Goal: Task Accomplishment & Management: Use online tool/utility

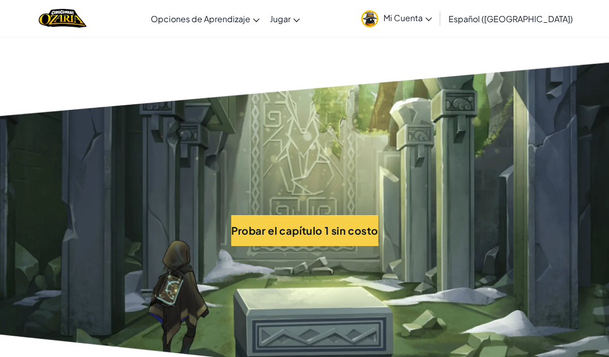
scroll to position [2258, 0]
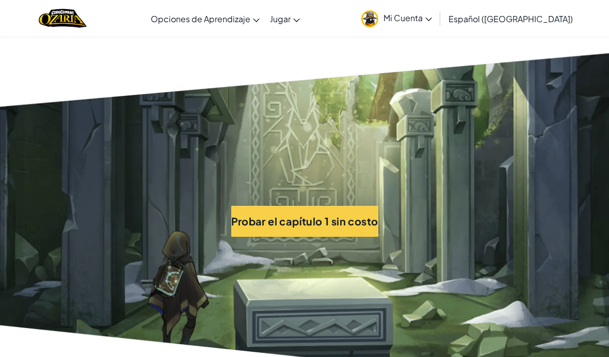
click at [367, 206] on button "Probar el capítulo 1 sin costo" at bounding box center [304, 221] width 147 height 31
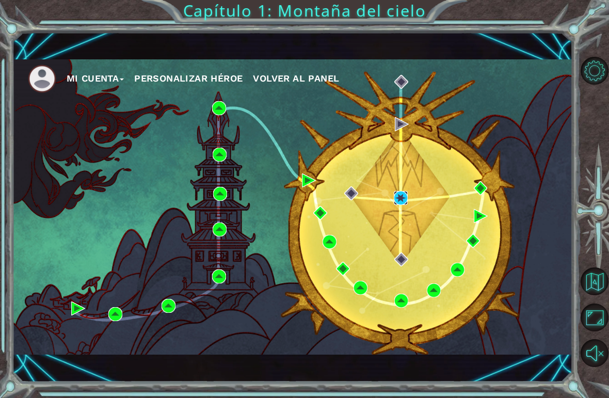
click at [398, 197] on img at bounding box center [401, 198] width 14 height 14
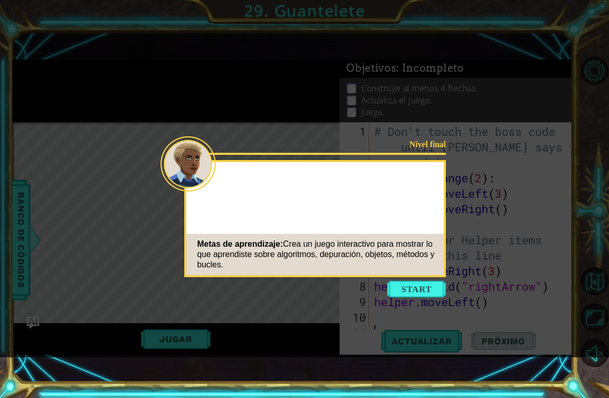
click at [436, 283] on button "Start" at bounding box center [416, 289] width 59 height 17
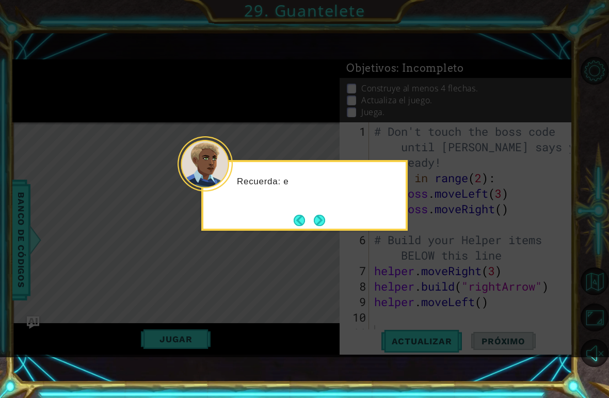
click at [326, 220] on button "Next" at bounding box center [319, 220] width 13 height 13
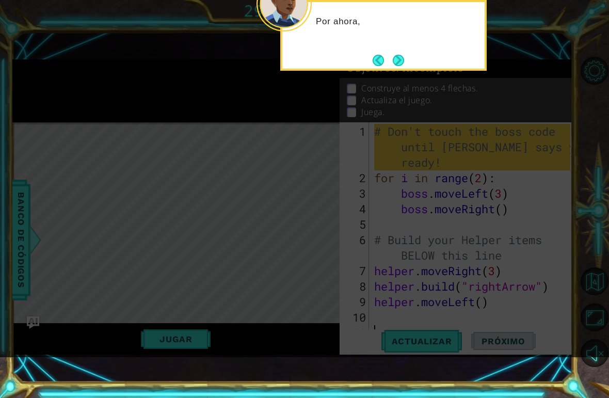
click at [401, 54] on button "Next" at bounding box center [398, 60] width 13 height 13
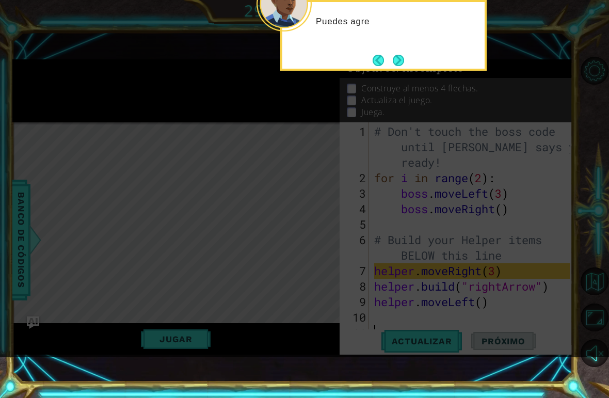
click at [401, 67] on button "Next" at bounding box center [398, 60] width 14 height 14
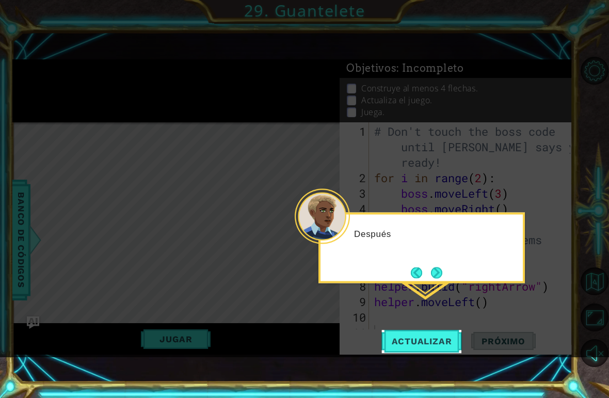
click at [439, 267] on button "Next" at bounding box center [436, 272] width 12 height 12
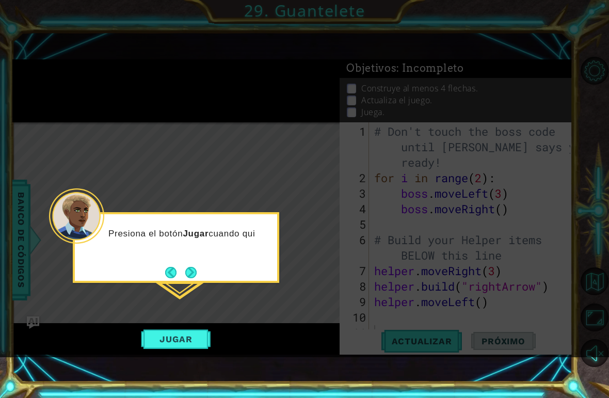
click at [196, 273] on button "Next" at bounding box center [191, 273] width 18 height 18
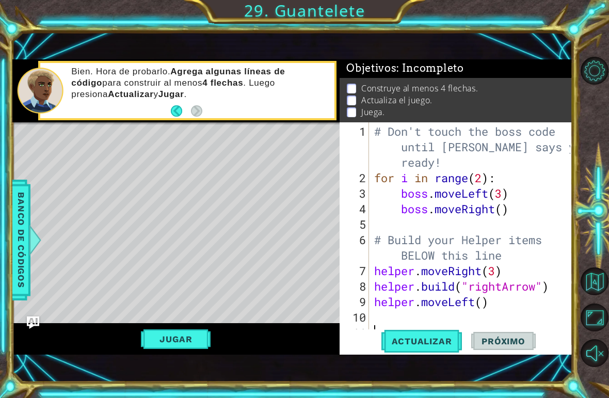
click at [53, 347] on div "Jugar" at bounding box center [176, 339] width 328 height 32
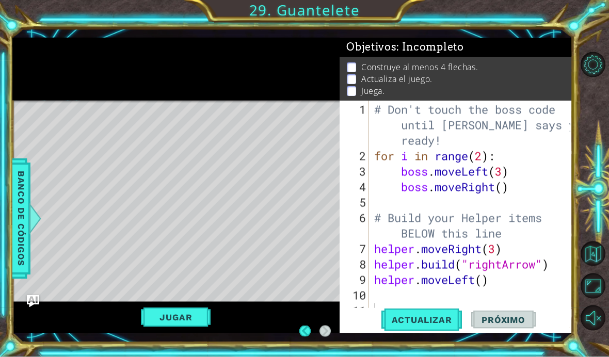
scroll to position [15, 0]
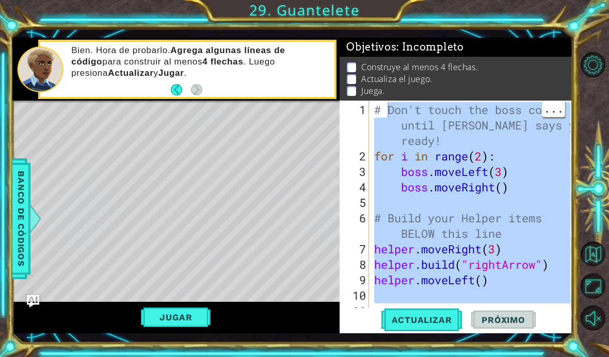
click at [498, 284] on div "# Don't touch the boss code until Vega says you're ready! for i in range ( 2 ) …" at bounding box center [473, 241] width 203 height 279
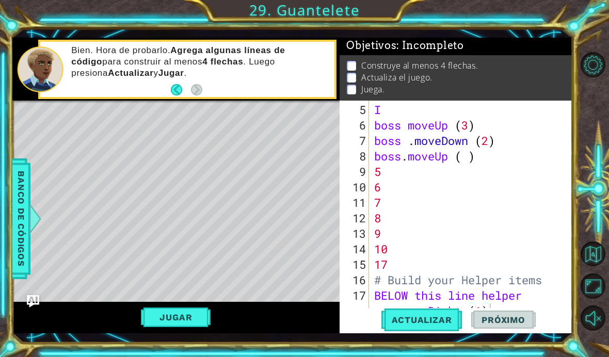
scroll to position [108, 0]
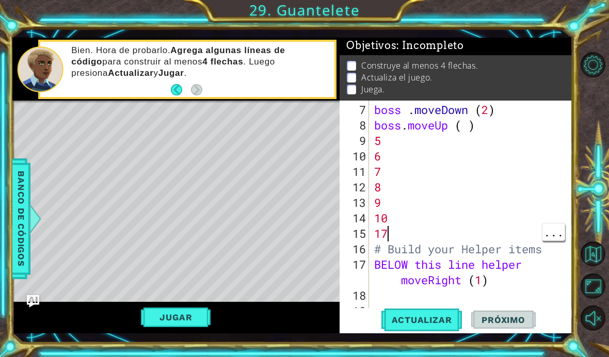
click at [391, 235] on div "boss . moveDown ( 2 ) boss . moveUp ( ) 5 6 7 8 9 10 17 # Build your Helper ite…" at bounding box center [474, 226] width 204 height 248
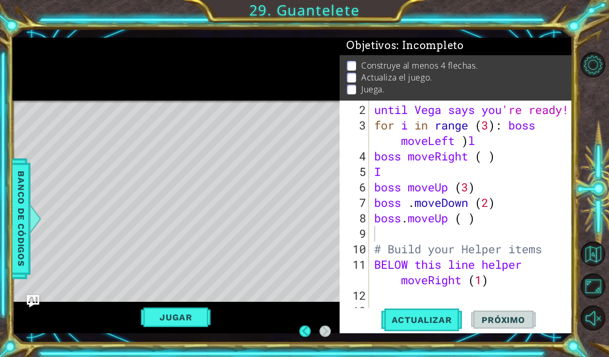
scroll to position [42, 0]
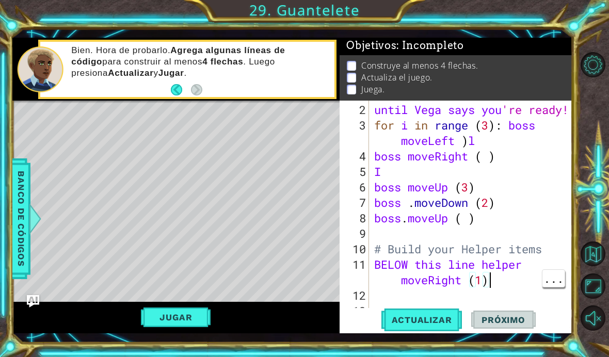
click at [494, 284] on div "until Vega says you 're ready! for i in range ( 3 ) : boss moveLeft ) l boss mo…" at bounding box center [474, 226] width 204 height 248
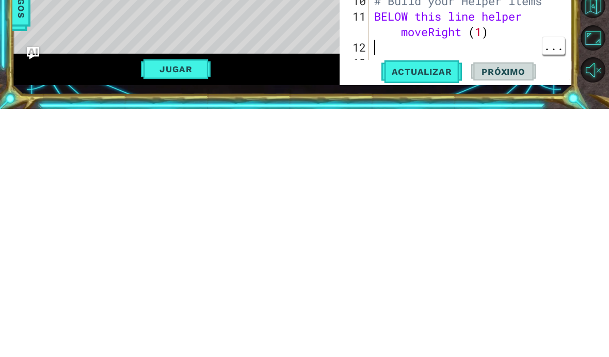
click at [375, 102] on div "until Vega says you 're ready! for i in range ( 3 ) : boss moveLeft ) l boss mo…" at bounding box center [474, 226] width 204 height 248
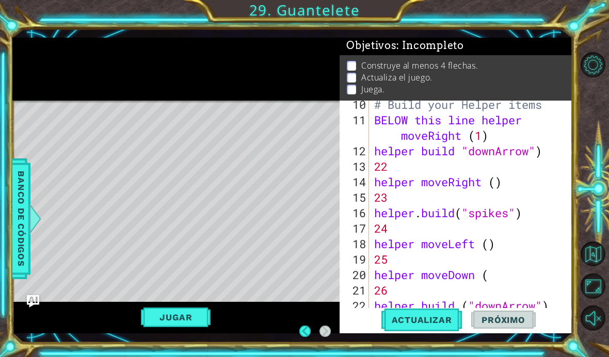
scroll to position [161, 0]
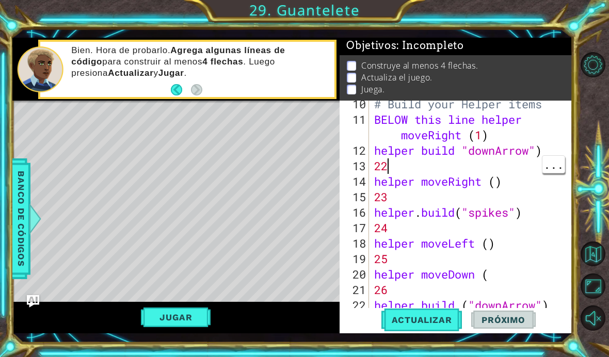
click at [392, 170] on div "# Build your Helper items BELOW this line helper moveRight ( 1 ) helper build "…" at bounding box center [474, 221] width 204 height 248
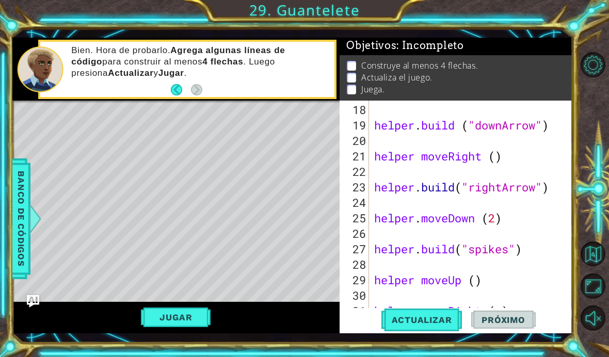
scroll to position [387, 0]
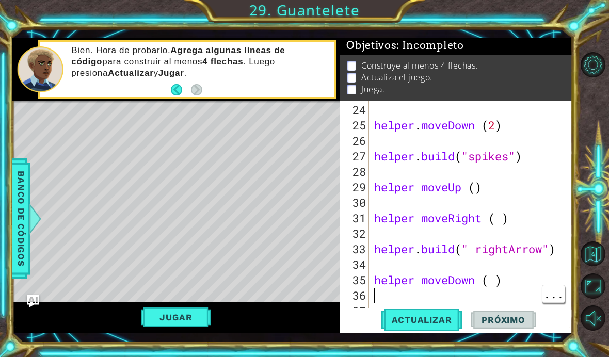
click at [374, 298] on div "helper . moveDown ( 2 ) helper . build ( "spikes" ) helper moveUp ( ) helper mo…" at bounding box center [474, 226] width 204 height 248
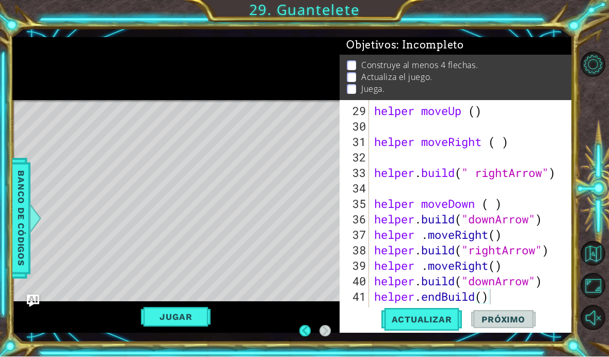
scroll to position [465, 0]
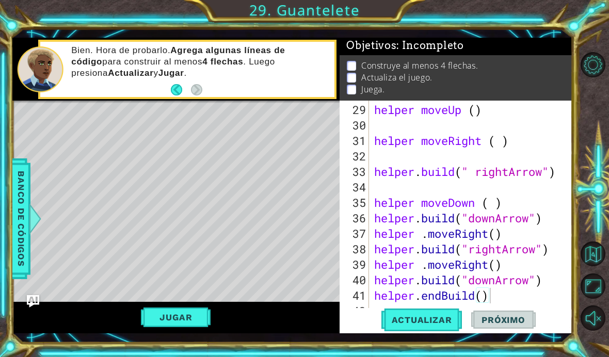
click at [195, 322] on button "Jugar" at bounding box center [176, 318] width 70 height 20
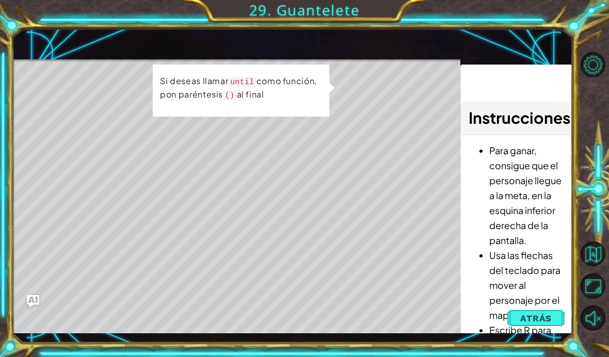
click at [537, 318] on span "Atrás" at bounding box center [535, 318] width 31 height 10
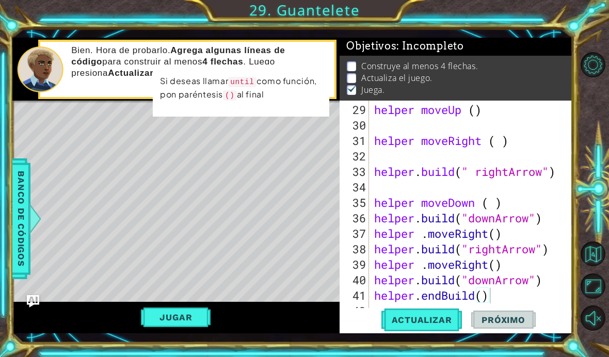
scroll to position [1, 0]
click at [424, 322] on span "Actualizar" at bounding box center [421, 320] width 81 height 10
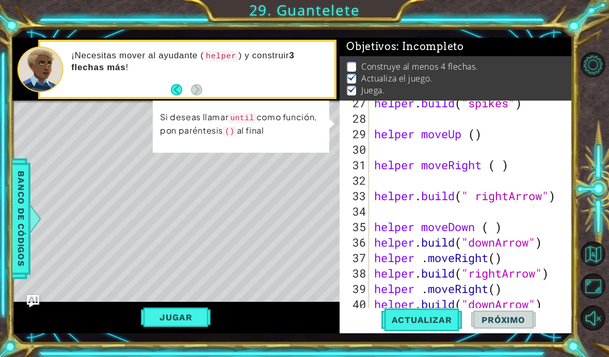
scroll to position [465, 0]
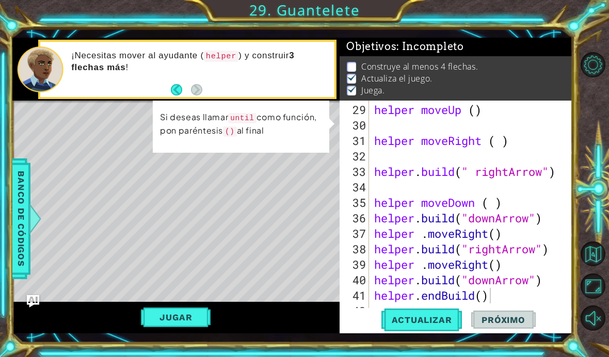
click at [415, 321] on span "Actualizar" at bounding box center [421, 320] width 81 height 10
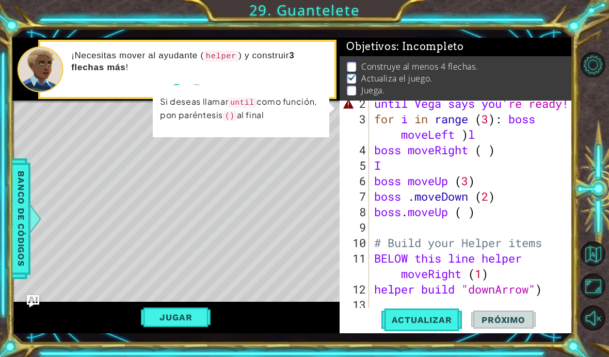
scroll to position [0, 0]
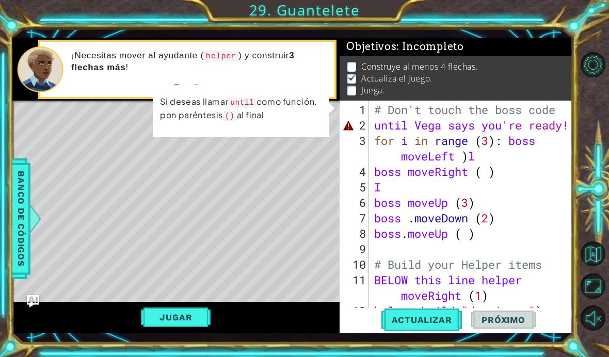
click at [184, 327] on button "Jugar" at bounding box center [176, 318] width 70 height 20
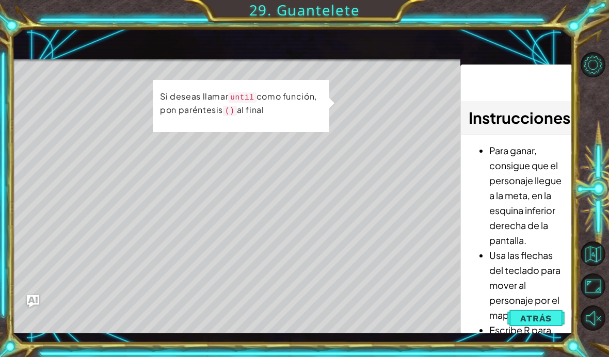
click at [537, 310] on button "Atrás" at bounding box center [535, 318] width 57 height 21
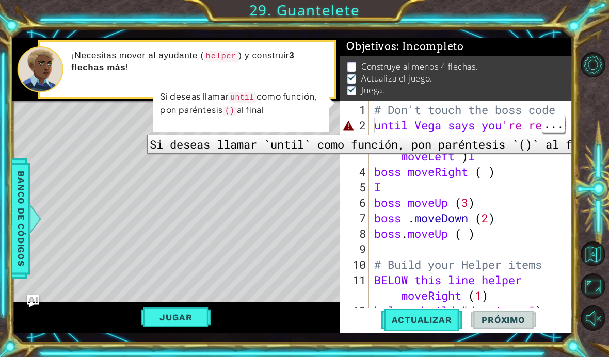
click at [368, 127] on div "2" at bounding box center [355, 125] width 27 height 15
click at [584, 188] on div at bounding box center [595, 191] width 27 height 93
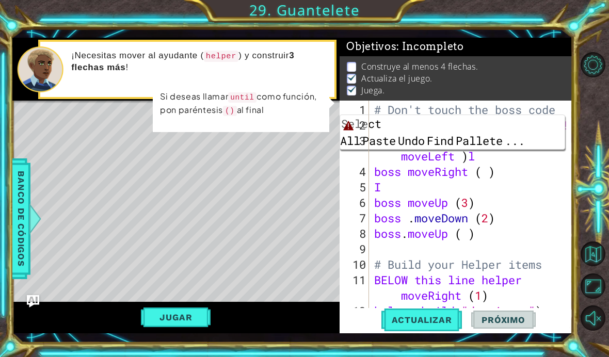
click at [191, 325] on button "Jugar" at bounding box center [176, 318] width 70 height 20
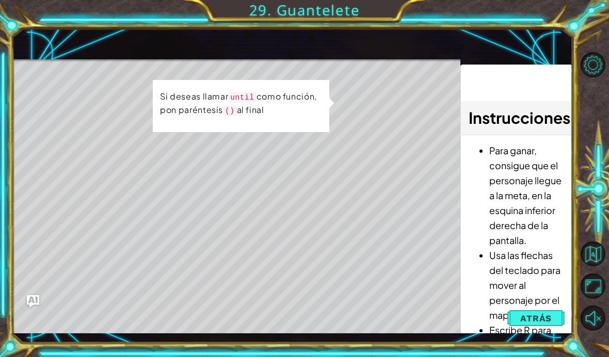
click at [524, 322] on span "Atrás" at bounding box center [535, 318] width 31 height 10
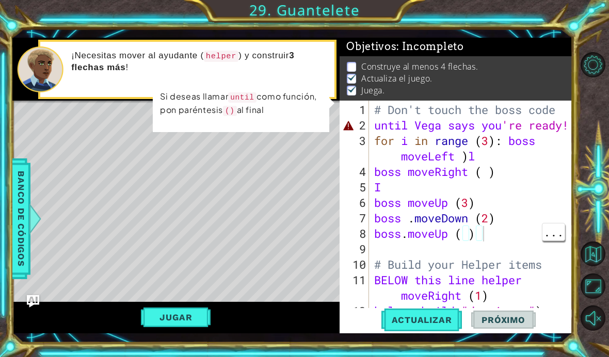
click at [540, 232] on div "# Don't touch the boss code until Vega says you 're ready! for i in range ( 3 )…" at bounding box center [473, 226] width 203 height 248
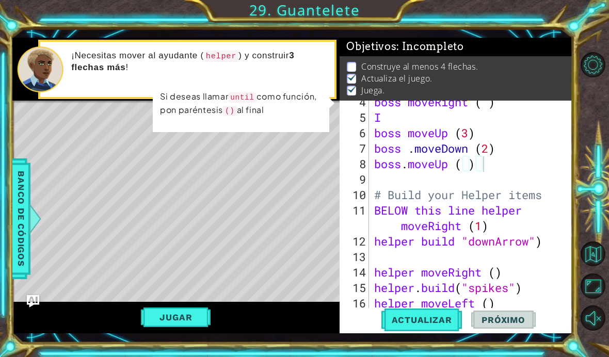
scroll to position [60, 0]
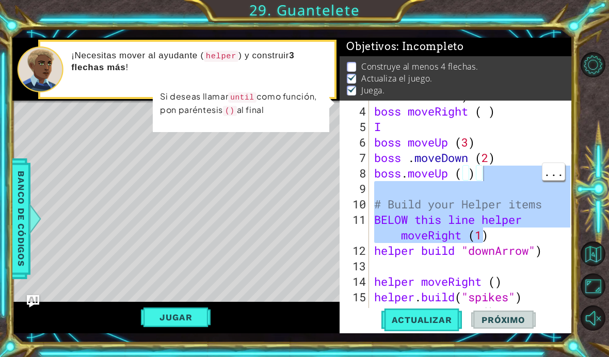
click at [593, 121] on div at bounding box center [595, 192] width 27 height 286
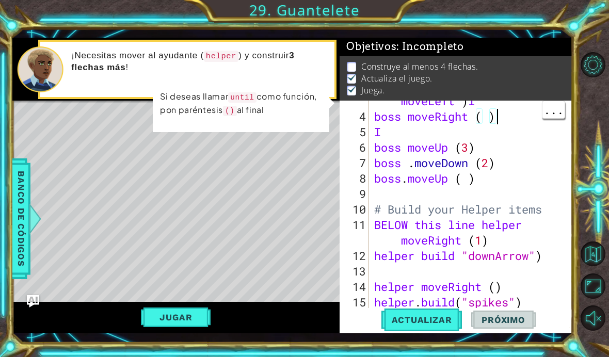
scroll to position [0, 0]
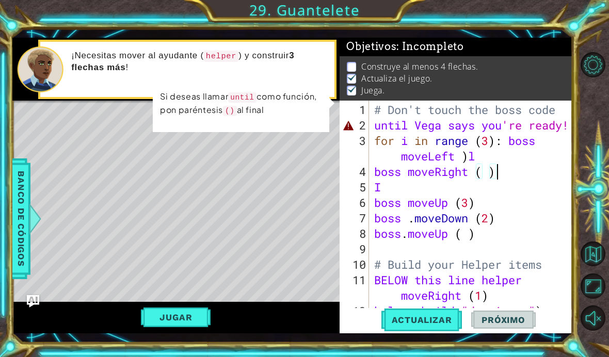
click at [592, 162] on div at bounding box center [595, 191] width 27 height 93
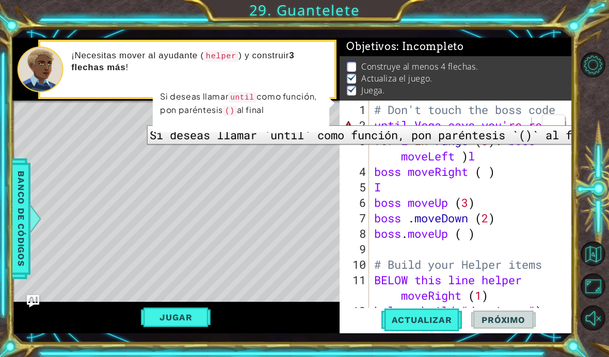
click at [368, 118] on div "1" at bounding box center [355, 109] width 27 height 15
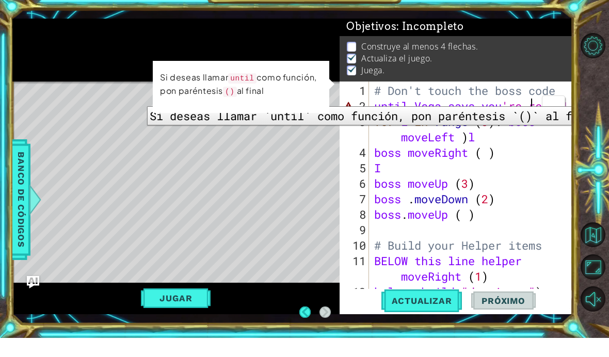
scroll to position [2, 0]
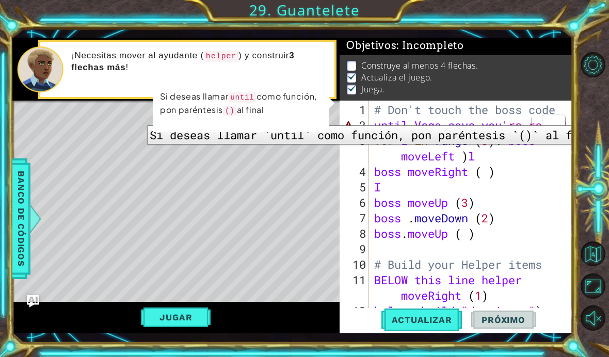
click at [377, 132] on div "# Don't touch the boss code until Vega says you 're ready! for i in range ( 3 )…" at bounding box center [473, 226] width 203 height 248
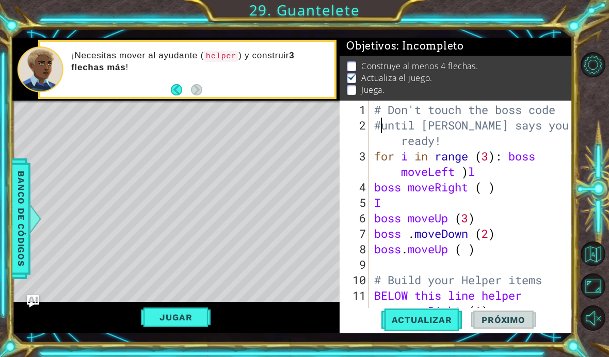
scroll to position [1, 0]
click at [204, 316] on button "Jugar" at bounding box center [176, 318] width 70 height 20
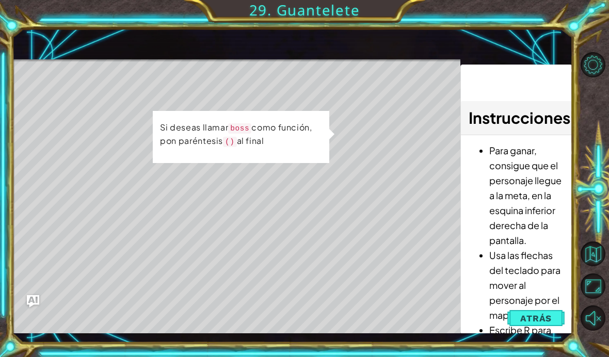
click at [525, 321] on span "Atrás" at bounding box center [535, 318] width 31 height 10
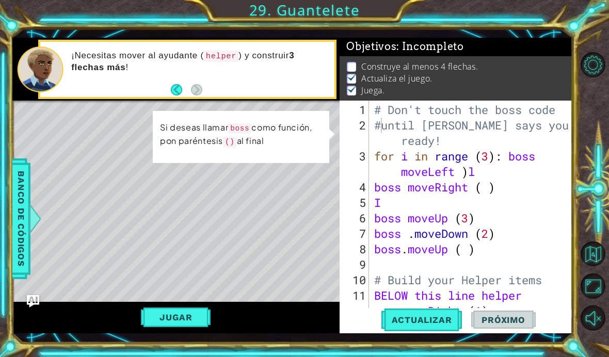
click at [431, 312] on button "Actualizar" at bounding box center [421, 319] width 81 height 23
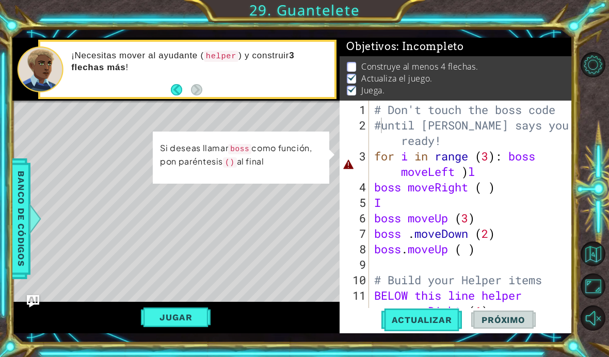
click at [179, 319] on button "Jugar" at bounding box center [176, 318] width 70 height 20
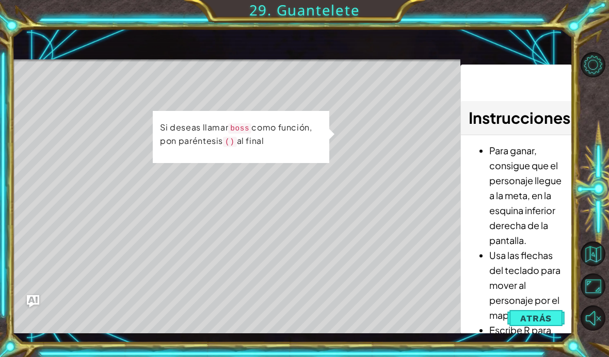
click at [530, 324] on span "Atrás" at bounding box center [535, 318] width 31 height 10
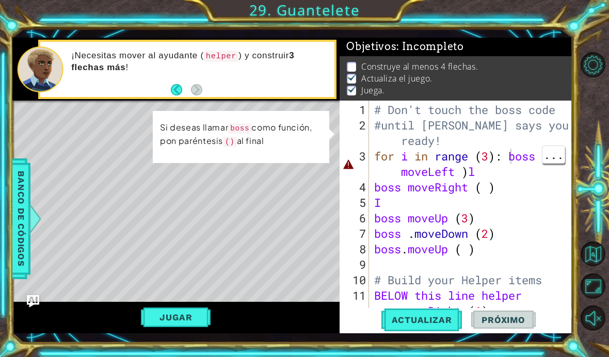
click at [508, 161] on div "# Don't touch the boss code #until Vega says you're ready! for i in range ( 3 )…" at bounding box center [473, 226] width 203 height 248
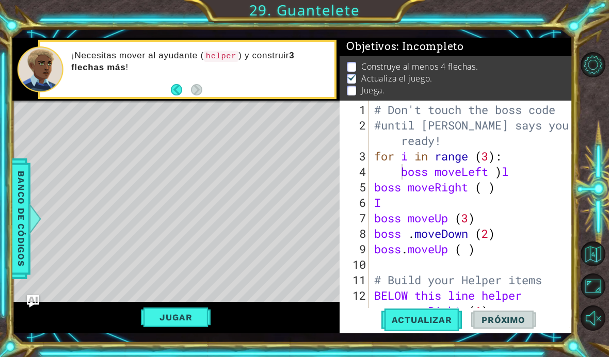
click at [184, 323] on button "Jugar" at bounding box center [176, 318] width 70 height 20
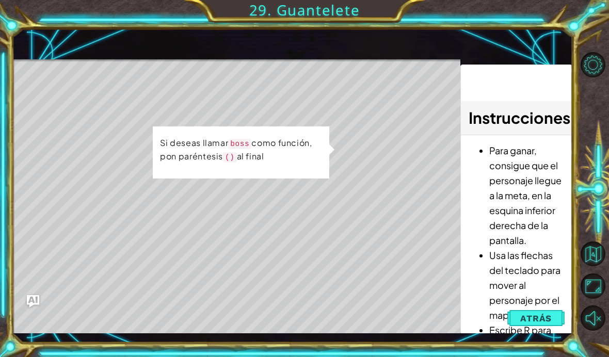
click at [542, 321] on span "Atrás" at bounding box center [535, 318] width 31 height 10
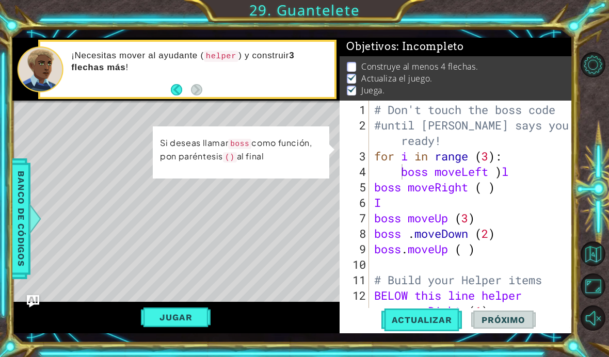
click at [368, 185] on div "5" at bounding box center [355, 187] width 27 height 15
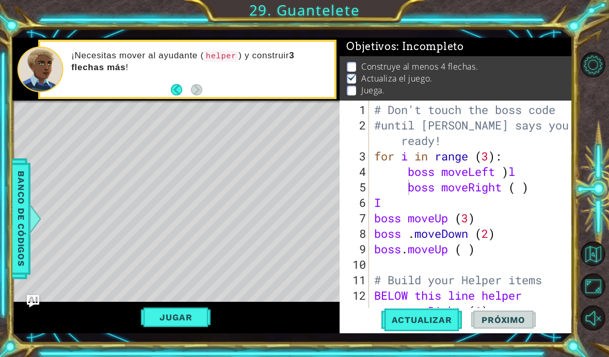
click at [172, 321] on button "Jugar" at bounding box center [176, 318] width 70 height 20
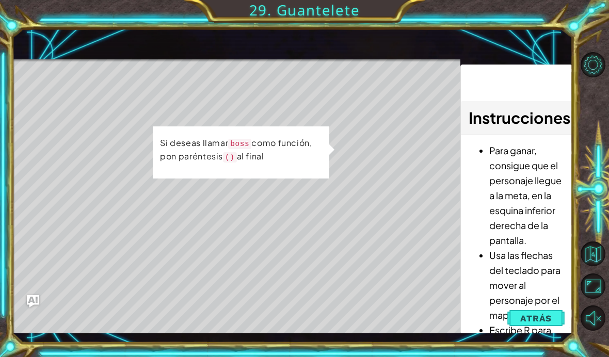
click at [533, 315] on span "Atrás" at bounding box center [535, 318] width 31 height 10
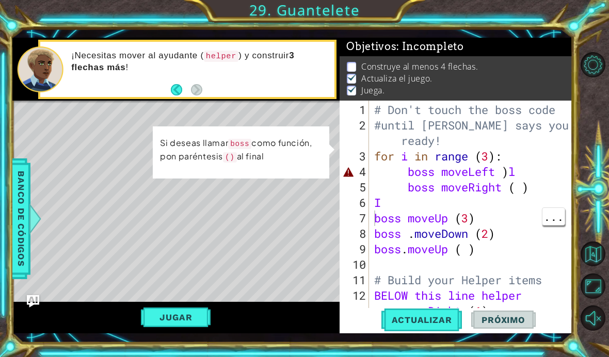
click at [372, 228] on div "# Don't touch the boss code #until Vega says you're ready! for i in range ( 3 )…" at bounding box center [471, 209] width 198 height 217
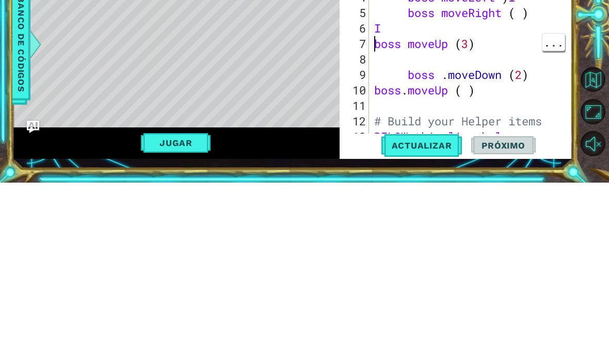
click at [375, 102] on div "# Don't touch the boss code #until Vega says you're ready! for i in range ( 3 )…" at bounding box center [473, 233] width 203 height 263
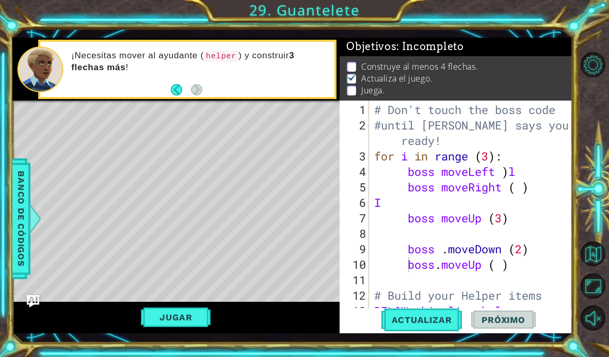
click at [191, 315] on button "Jugar" at bounding box center [176, 318] width 70 height 20
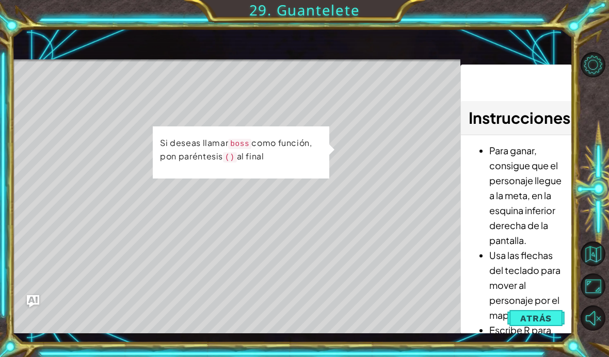
click at [540, 315] on span "Atrás" at bounding box center [535, 318] width 31 height 10
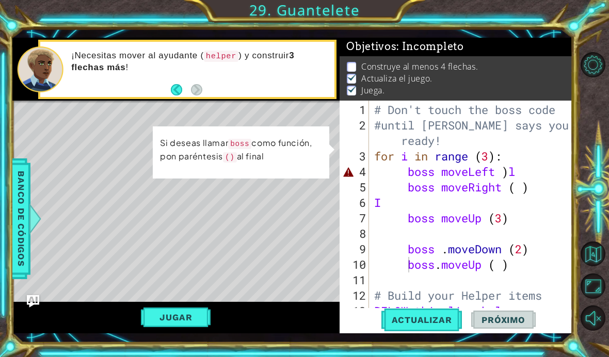
scroll to position [0, 0]
click at [520, 179] on div "# Don't touch the boss code #until Vega says you're ready! for i in range ( 3 )…" at bounding box center [473, 233] width 203 height 263
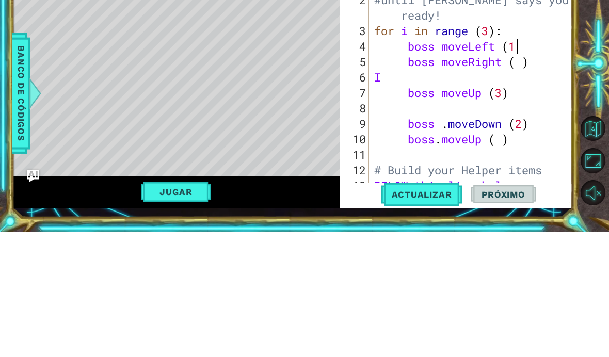
scroll to position [18, 39]
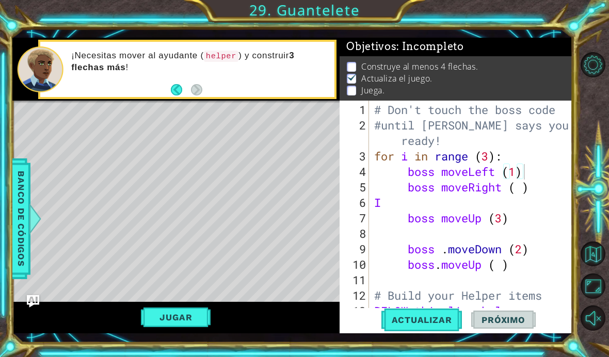
click at [201, 314] on button "Jugar" at bounding box center [176, 318] width 70 height 20
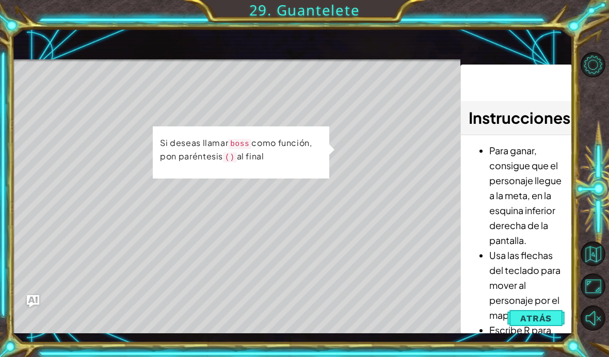
click at [536, 329] on button "Atrás" at bounding box center [535, 318] width 57 height 21
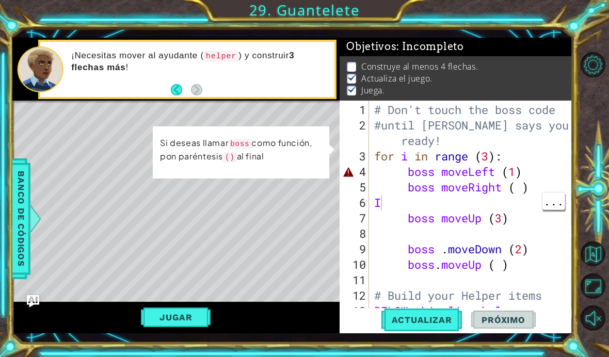
click at [389, 211] on div "# Don't touch the boss code #until Vega says you're ready! for i in range ( 3 )…" at bounding box center [473, 233] width 203 height 263
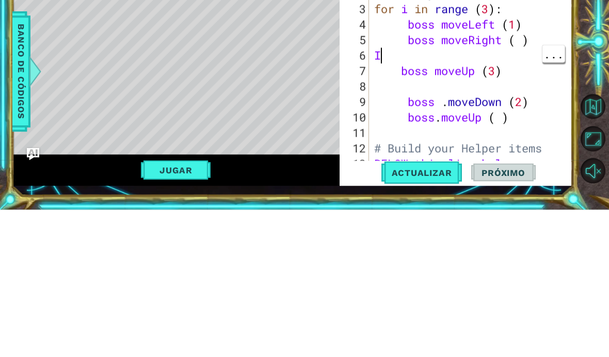
click at [394, 102] on div "# Don't touch the boss code #until Vega says you're ready! for i in range ( 3 )…" at bounding box center [473, 233] width 203 height 263
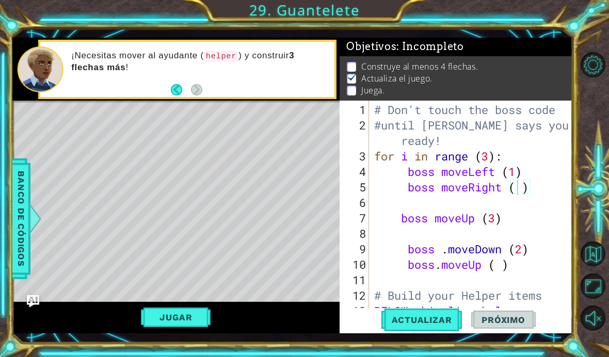
click at [182, 324] on button "Jugar" at bounding box center [176, 318] width 70 height 20
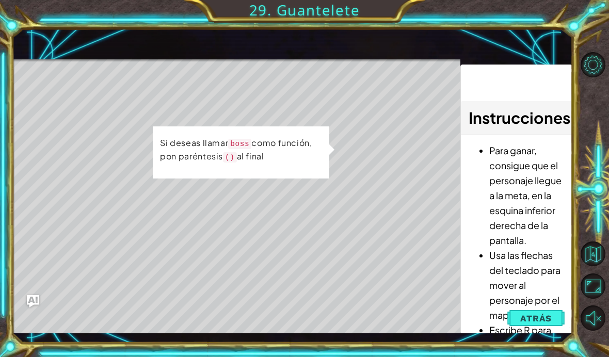
click at [533, 320] on span "Atrás" at bounding box center [535, 318] width 31 height 10
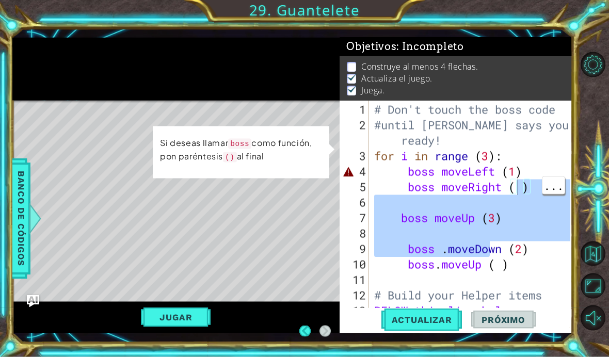
scroll to position [42, 0]
click at [591, 146] on div at bounding box center [595, 192] width 27 height 286
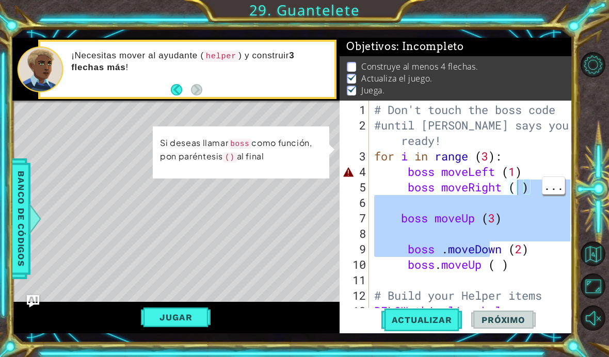
click at [586, 146] on div at bounding box center [595, 192] width 27 height 286
click at [553, 177] on span "..." at bounding box center [553, 185] width 22 height 17
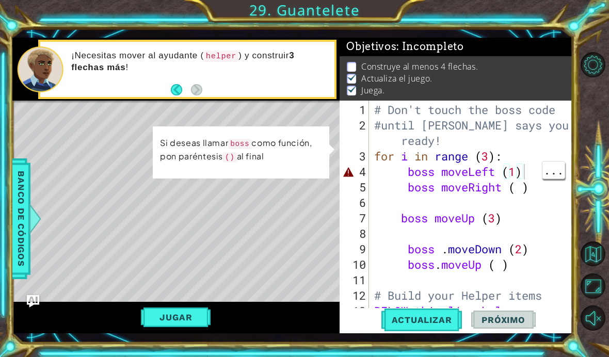
click at [439, 326] on button "Actualizar" at bounding box center [421, 319] width 81 height 23
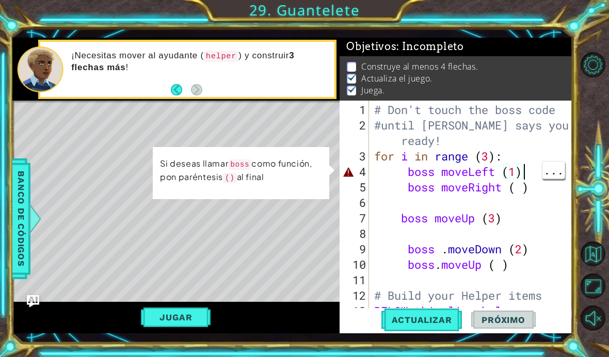
click at [529, 173] on div "# Don't touch the boss code #until Vega says you're ready! for i in range ( 3 )…" at bounding box center [473, 233] width 203 height 263
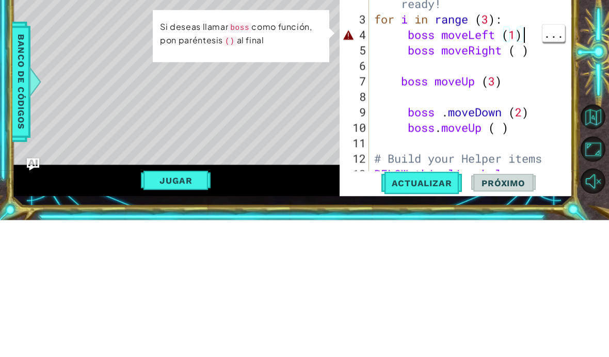
click at [497, 102] on div "# Don't touch the boss code #until Vega says you're ready! for i in range ( 3 )…" at bounding box center [473, 233] width 203 height 263
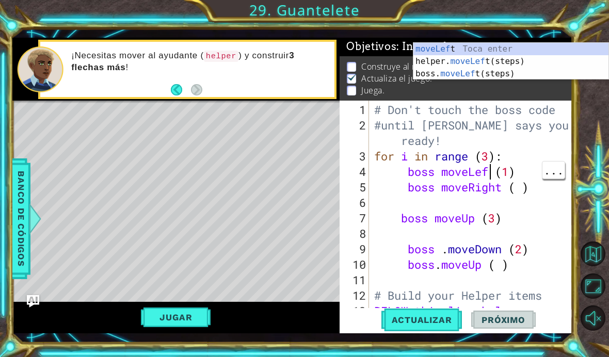
click at [489, 174] on div "# Don't touch the boss code #until Vega says you're ready! for i in range ( 3 )…" at bounding box center [473, 233] width 203 height 263
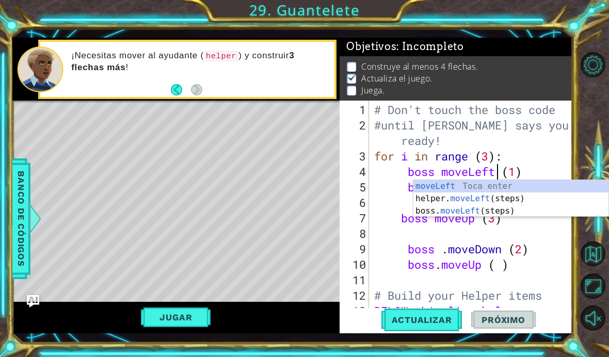
click at [592, 152] on div at bounding box center [595, 192] width 27 height 286
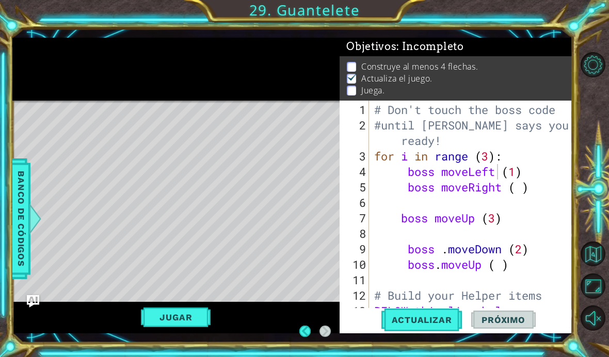
scroll to position [0, 0]
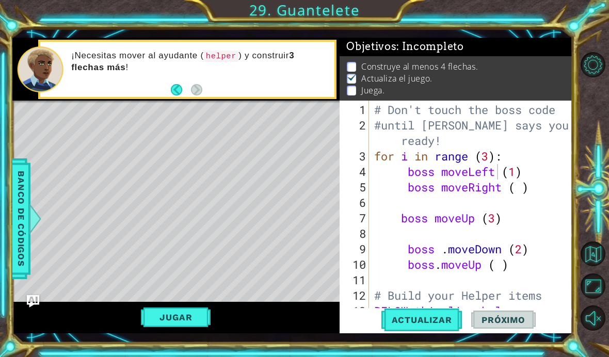
click at [426, 313] on button "Actualizar" at bounding box center [421, 319] width 81 height 23
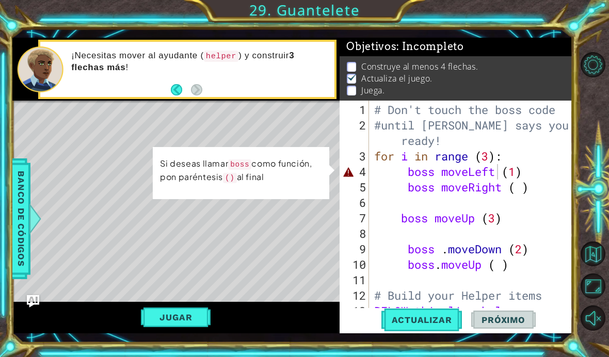
click at [438, 173] on div "# Don't touch the boss code #until Vega says you're ready! for i in range ( 3 )…" at bounding box center [473, 233] width 203 height 263
click at [443, 174] on div "# Don't touch the boss code #until Vega says you're ready! for i in range ( 3 )…" at bounding box center [473, 233] width 203 height 263
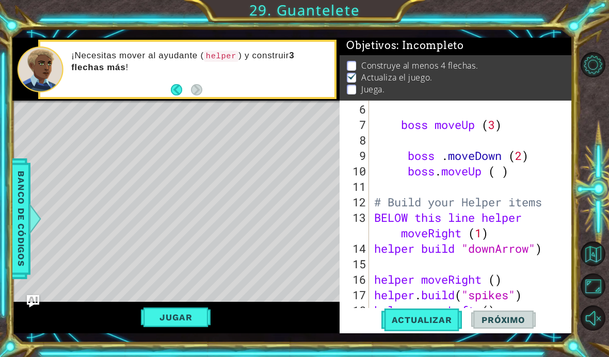
scroll to position [92, 0]
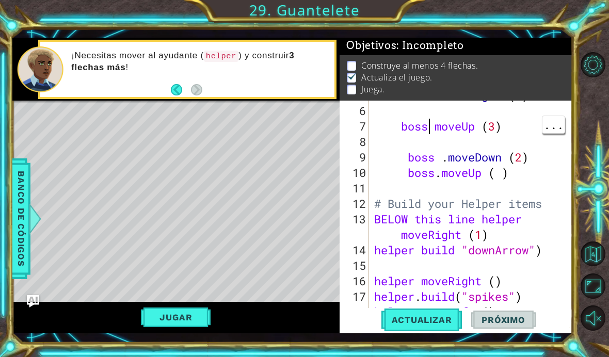
click at [430, 134] on div "boss . moveRight ( ) boss moveUp ( 3 ) boss . moveDown ( 2 ) boss . moveUp ( ) …" at bounding box center [473, 212] width 203 height 248
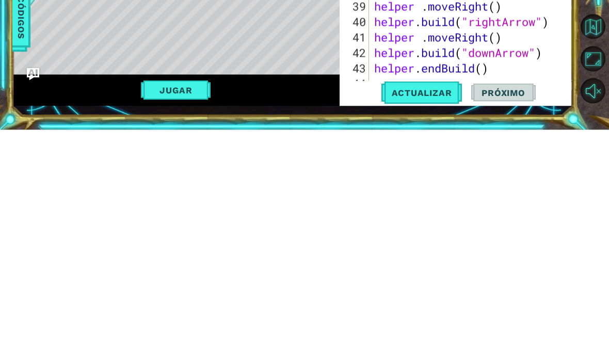
scroll to position [495, 0]
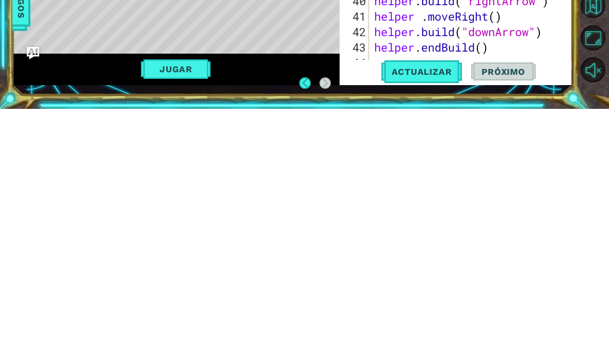
click at [437, 315] on span "Actualizar" at bounding box center [421, 320] width 81 height 10
type textarea "abcde fg"
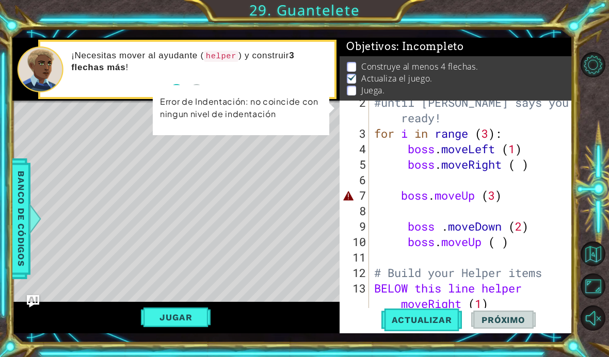
scroll to position [22, 0]
click at [401, 196] on div "#until Vega says you're ready! for i in range ( 3 ) : boss . moveLeft ( 1 ) bos…" at bounding box center [473, 226] width 203 height 263
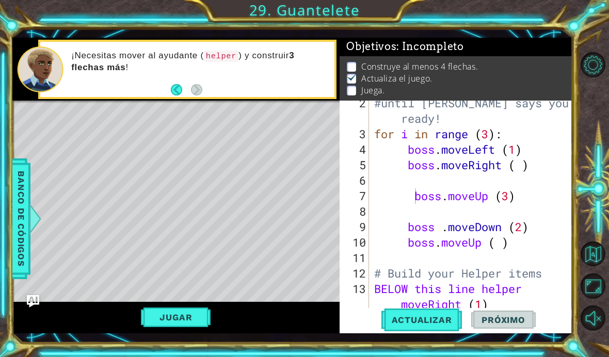
click at [439, 310] on button "Actualizar" at bounding box center [421, 319] width 81 height 23
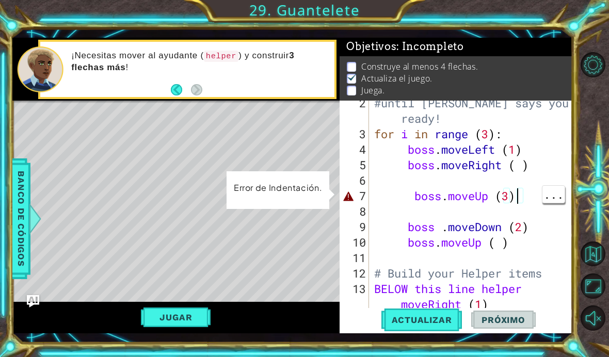
click at [514, 197] on div "#until Vega says you're ready! for i in range ( 3 ) : boss . moveLeft ( 1 ) bos…" at bounding box center [473, 226] width 203 height 263
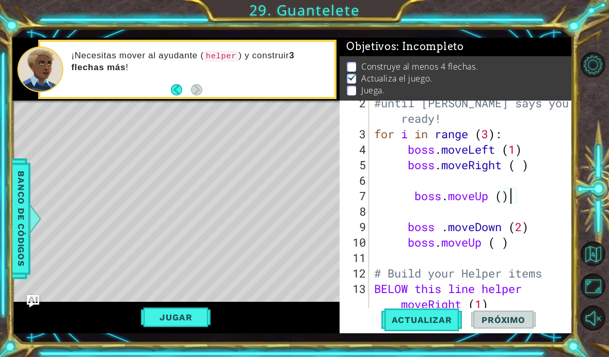
click at [597, 101] on div at bounding box center [595, 192] width 27 height 286
click at [600, 99] on div at bounding box center [595, 192] width 27 height 286
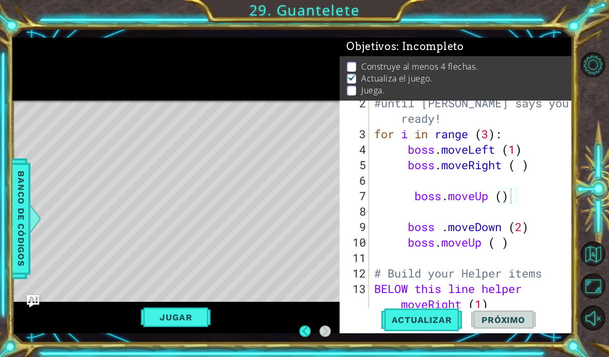
click at [434, 330] on button "Actualizar" at bounding box center [421, 319] width 81 height 23
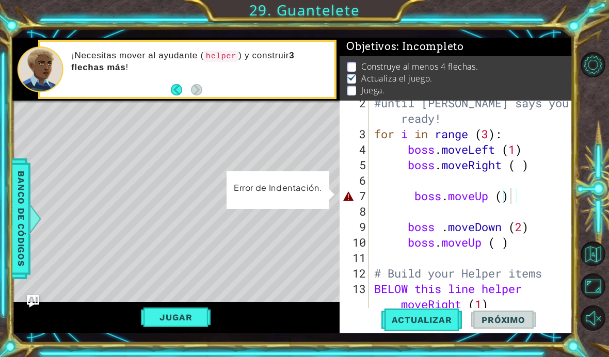
scroll to position [0, 0]
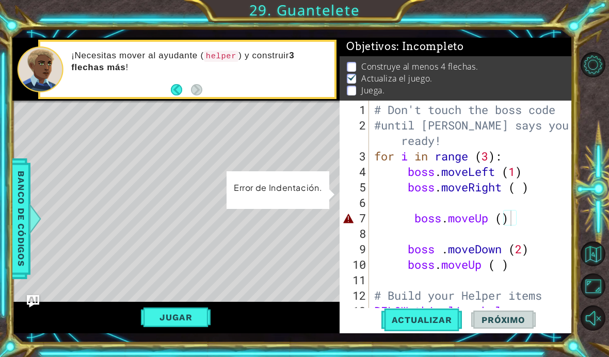
click at [493, 329] on button "Próximo" at bounding box center [503, 319] width 64 height 23
click at [513, 319] on span "Próximo" at bounding box center [503, 320] width 64 height 10
click at [194, 318] on button "Jugar" at bounding box center [176, 318] width 70 height 20
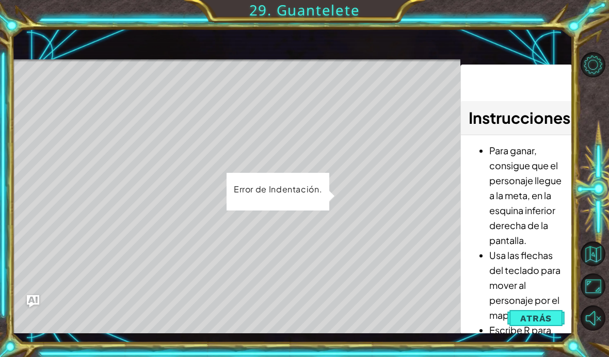
click at [536, 312] on button "Atrás" at bounding box center [535, 318] width 57 height 21
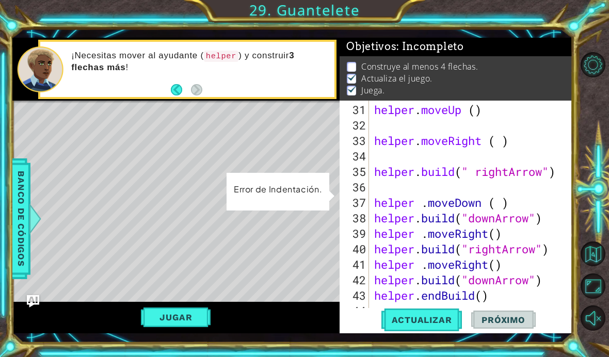
scroll to position [495, 0]
